Goal: Information Seeking & Learning: Understand process/instructions

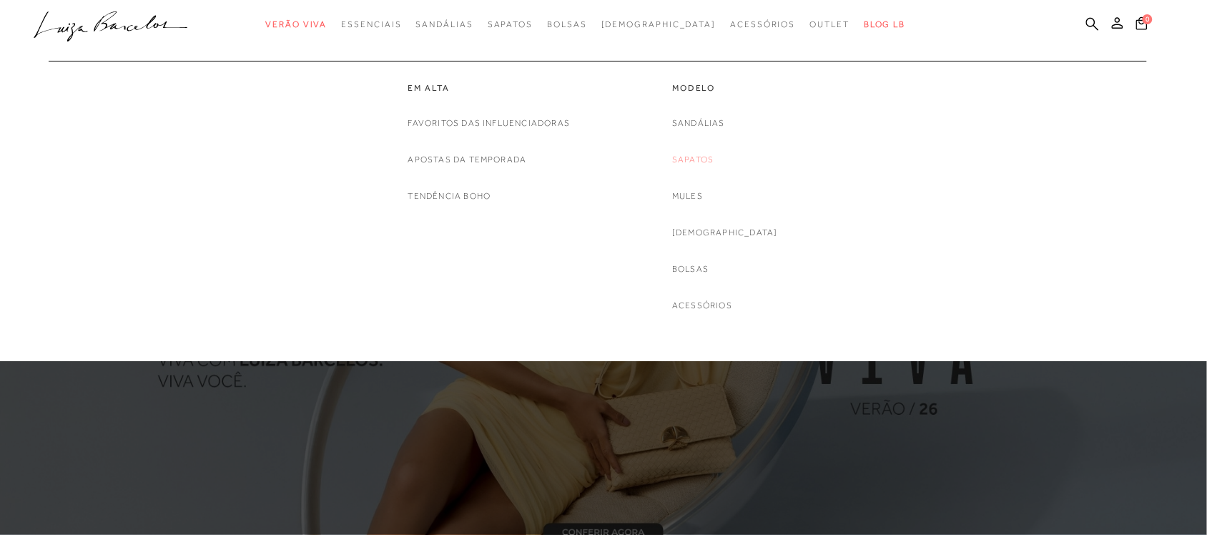
click at [714, 161] on link "Sapatos" at bounding box center [692, 159] width 41 height 15
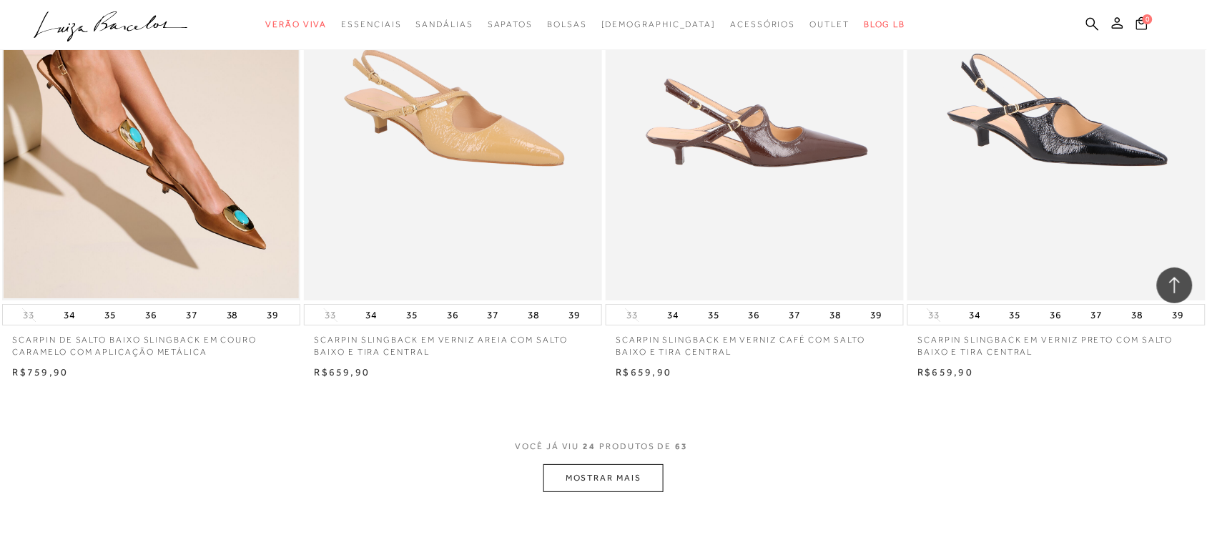
scroll to position [2950, 0]
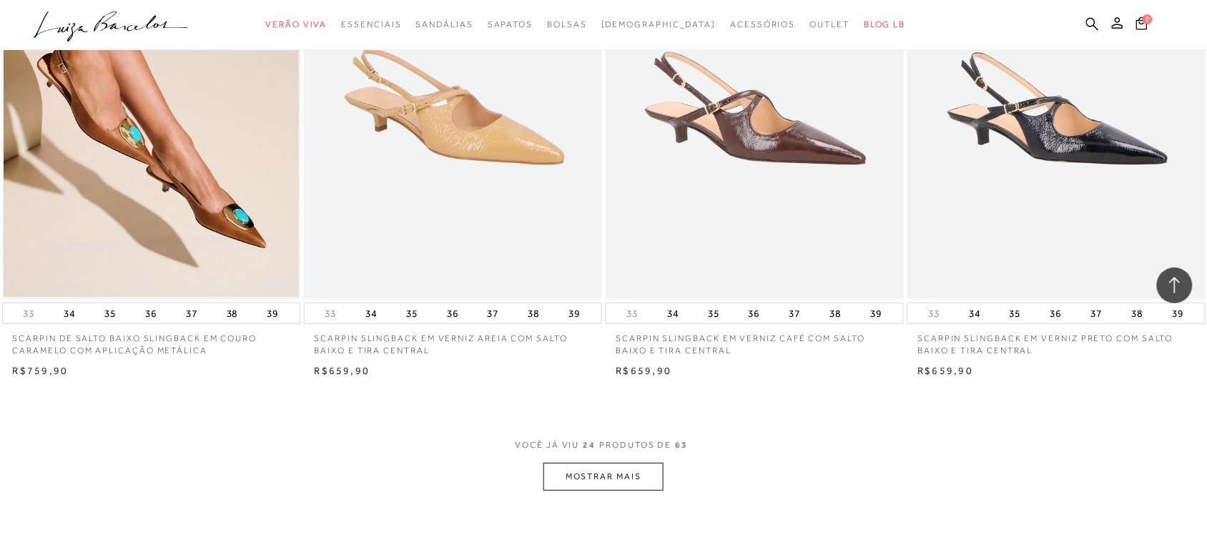
click at [644, 476] on button "MOSTRAR MAIS" at bounding box center [603, 477] width 120 height 28
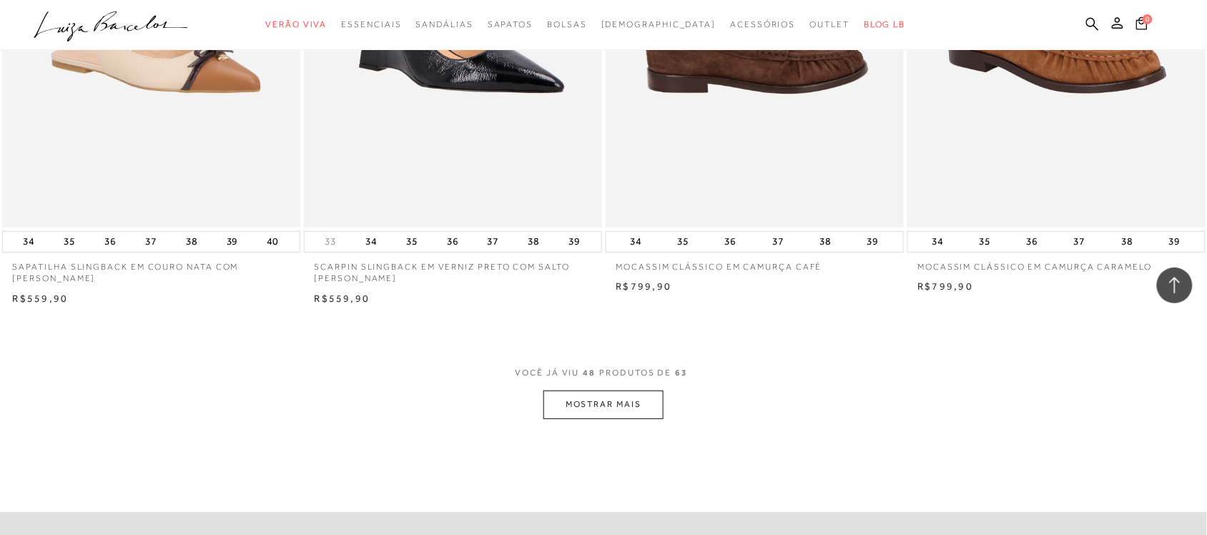
scroll to position [6346, 0]
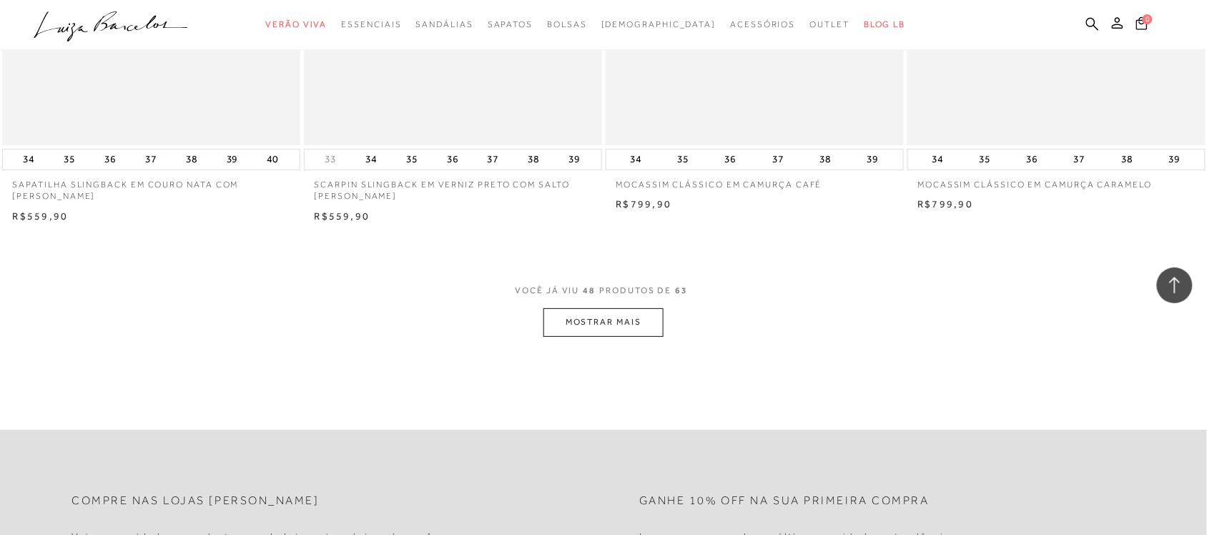
click at [660, 315] on button "MOSTRAR MAIS" at bounding box center [603, 322] width 120 height 28
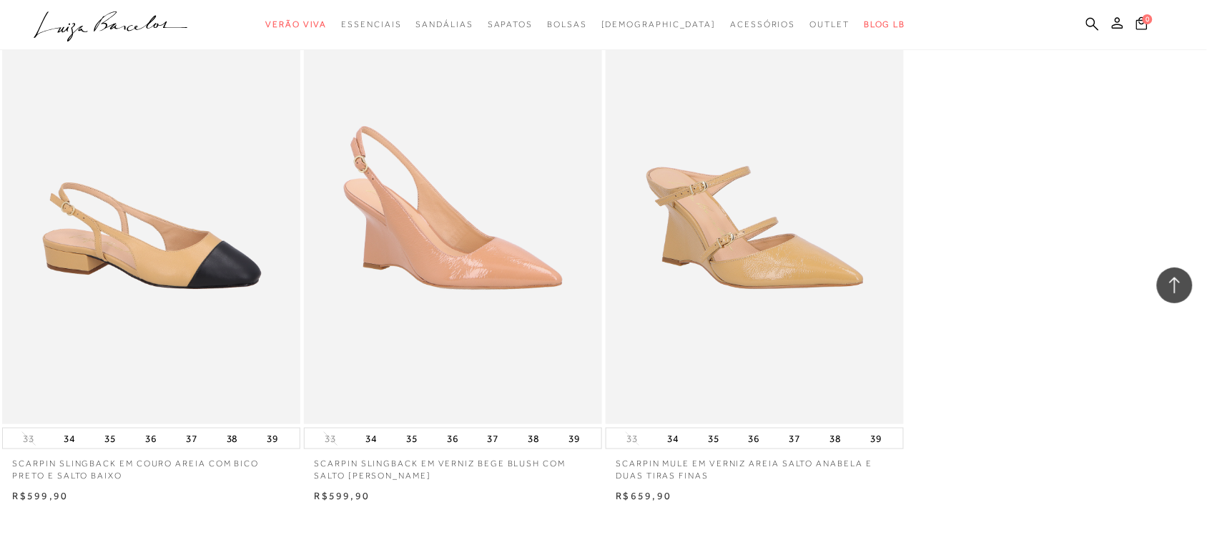
scroll to position [7955, 0]
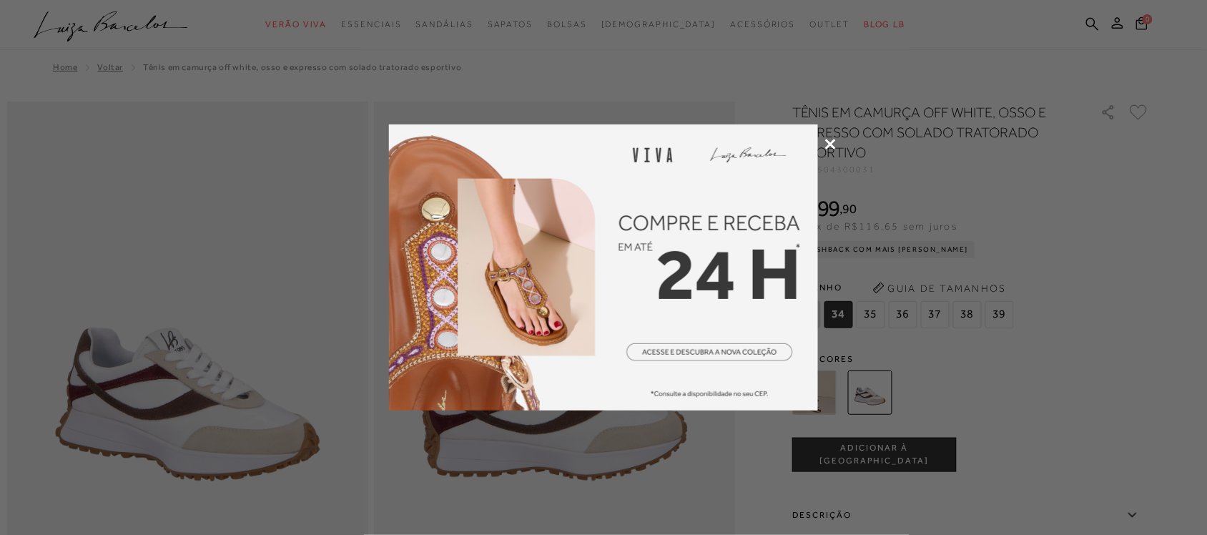
click at [834, 144] on icon at bounding box center [830, 144] width 11 height 11
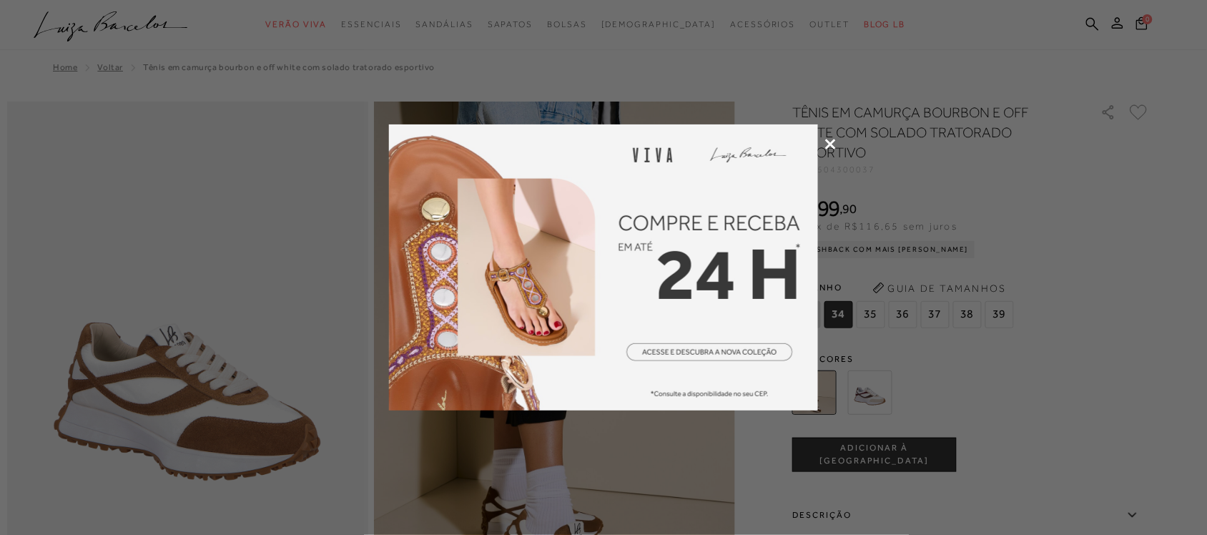
click at [830, 145] on icon at bounding box center [830, 144] width 11 height 11
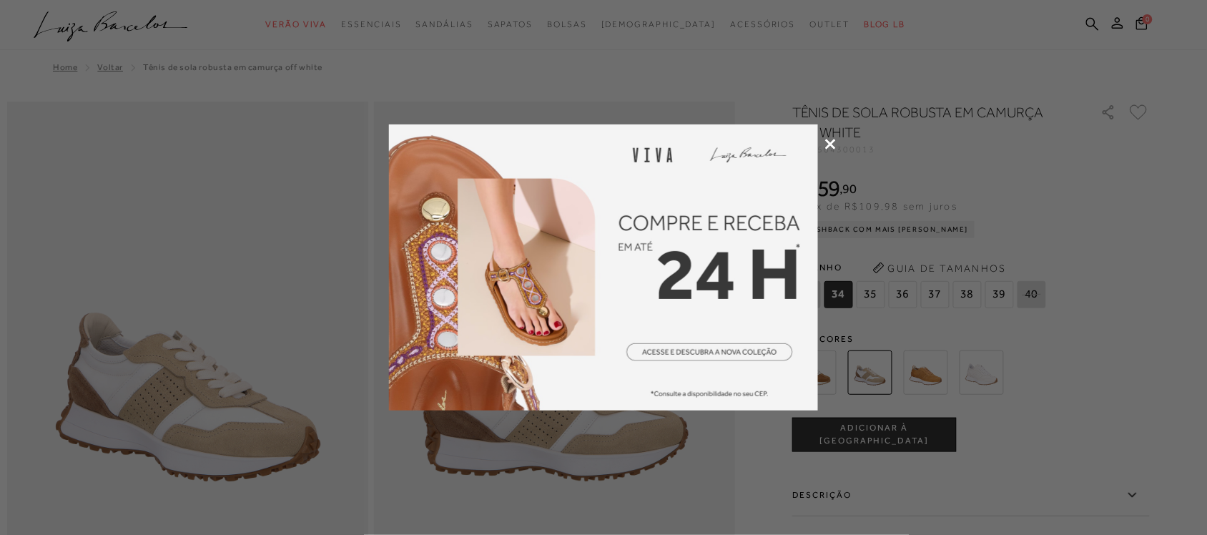
click at [827, 143] on icon at bounding box center [830, 144] width 11 height 11
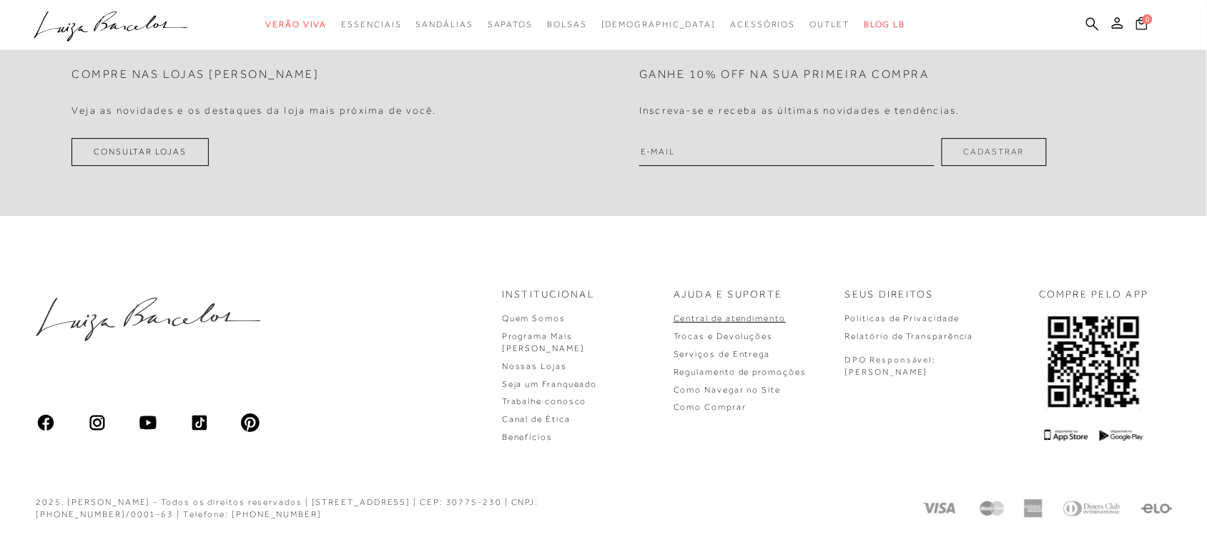
click at [773, 320] on link "Central de atendimento" at bounding box center [730, 318] width 112 height 10
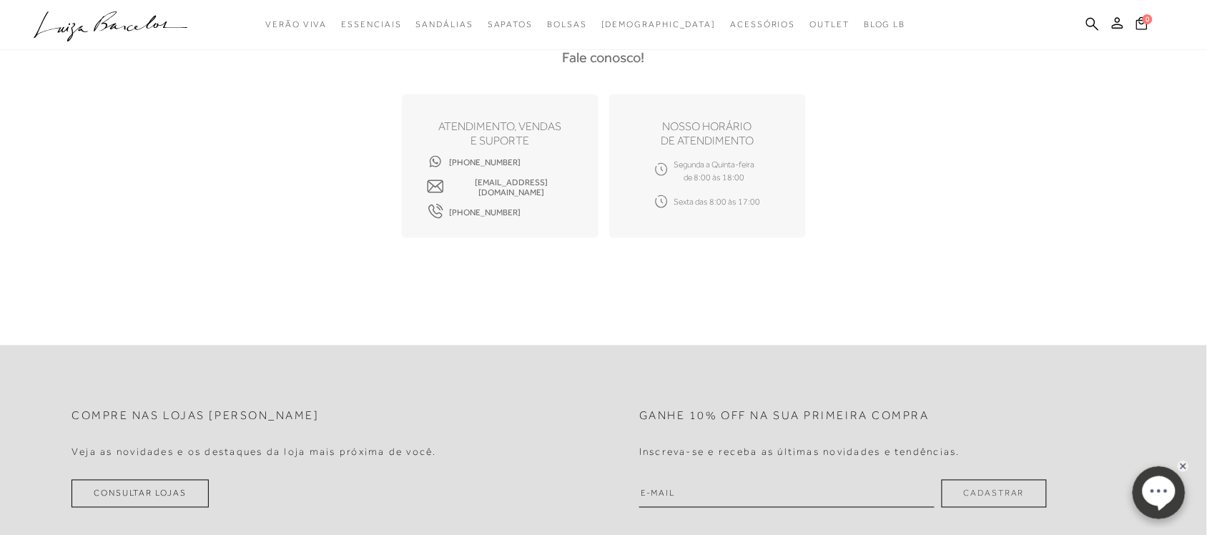
scroll to position [447, 0]
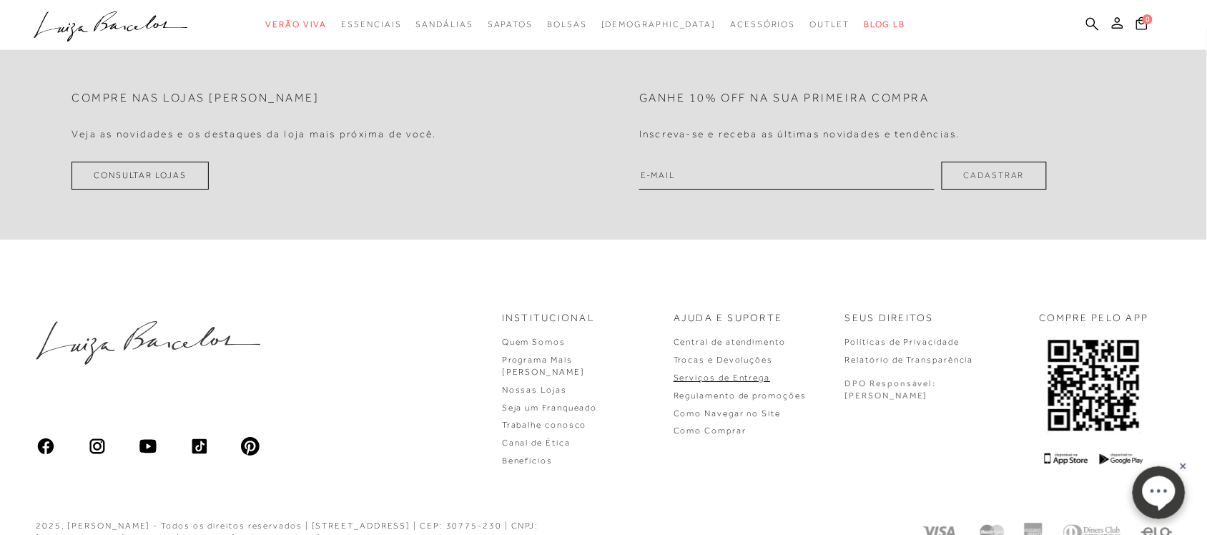
scroll to position [4556, 0]
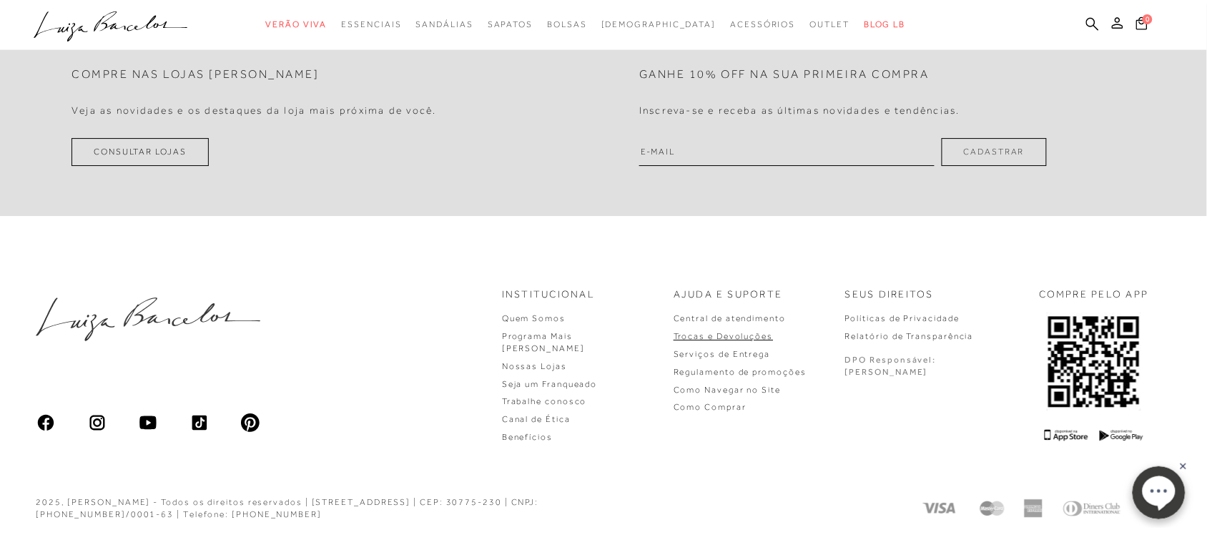
click at [773, 334] on link "Trocas e Devoluções" at bounding box center [723, 336] width 99 height 10
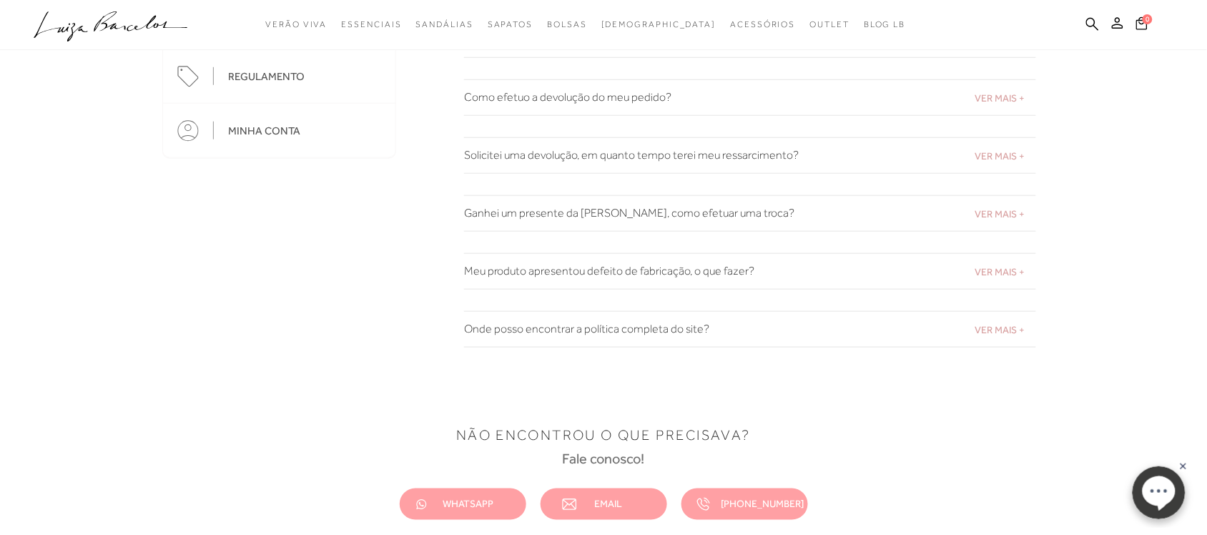
scroll to position [358, 0]
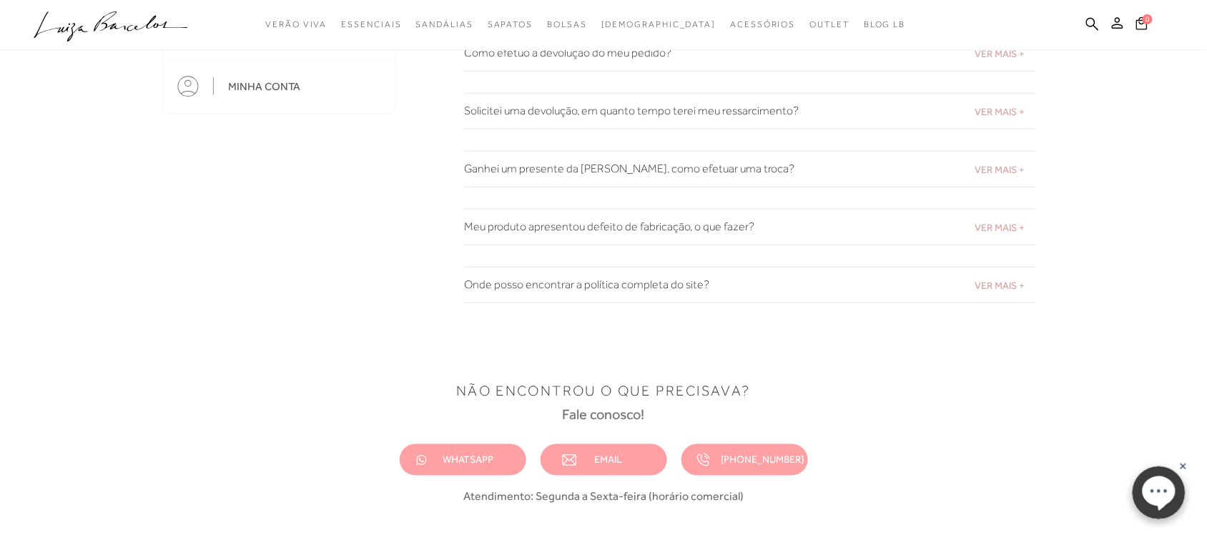
click at [987, 237] on div "VER MAIS + Meu produto apresentou defeito de fabricação, o que fazer?" at bounding box center [750, 227] width 572 height 36
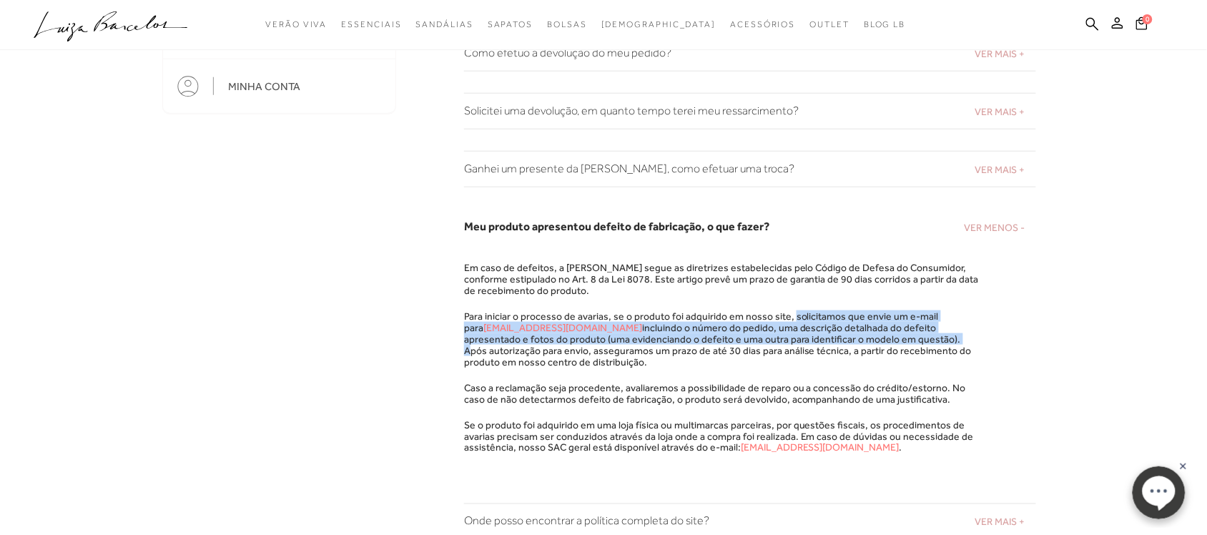
drag, startPoint x: 787, startPoint y: 316, endPoint x: 839, endPoint y: 331, distance: 54.3
click at [881, 340] on p "Para iniciar o processo de avarias, se o produto foi adquirido em nosso site, s…" at bounding box center [721, 338] width 515 height 57
copy p "solicitamos que envie um e-mail para [EMAIL_ADDRESS][DOMAIN_NAME] incluindo o n…"
